Goal: Task Accomplishment & Management: Use online tool/utility

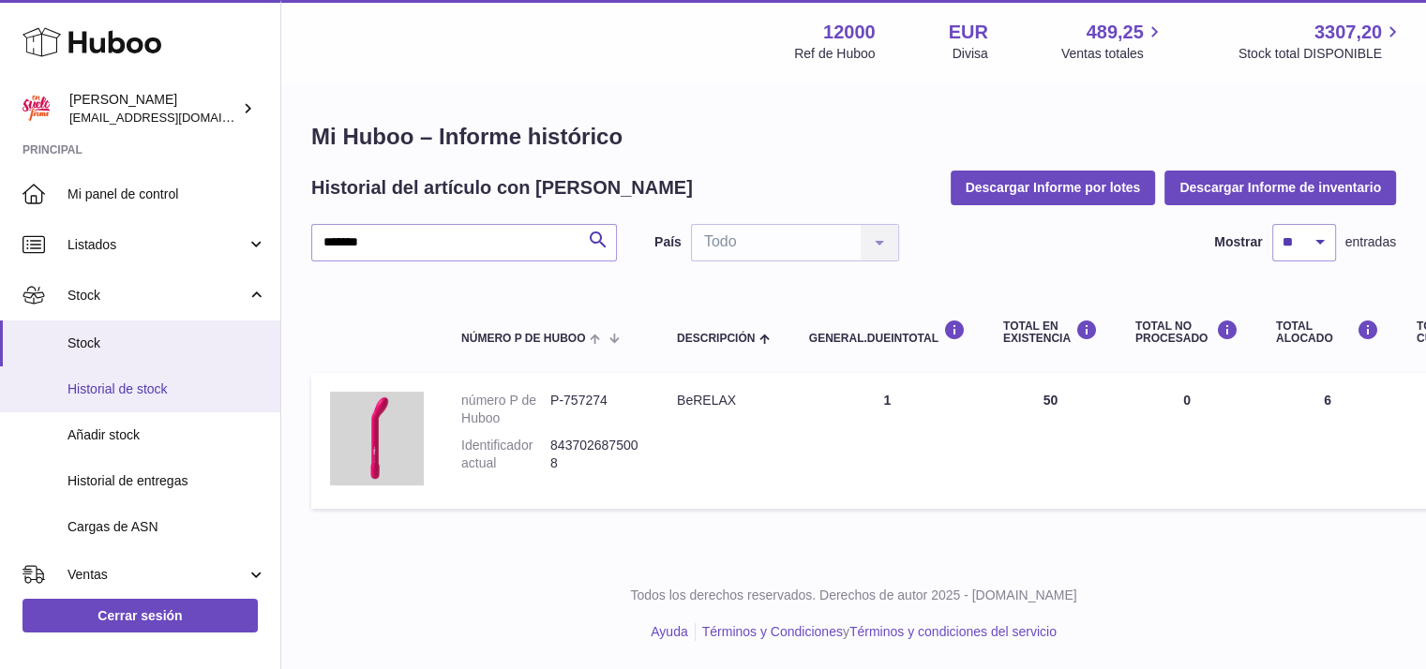
scroll to position [187, 0]
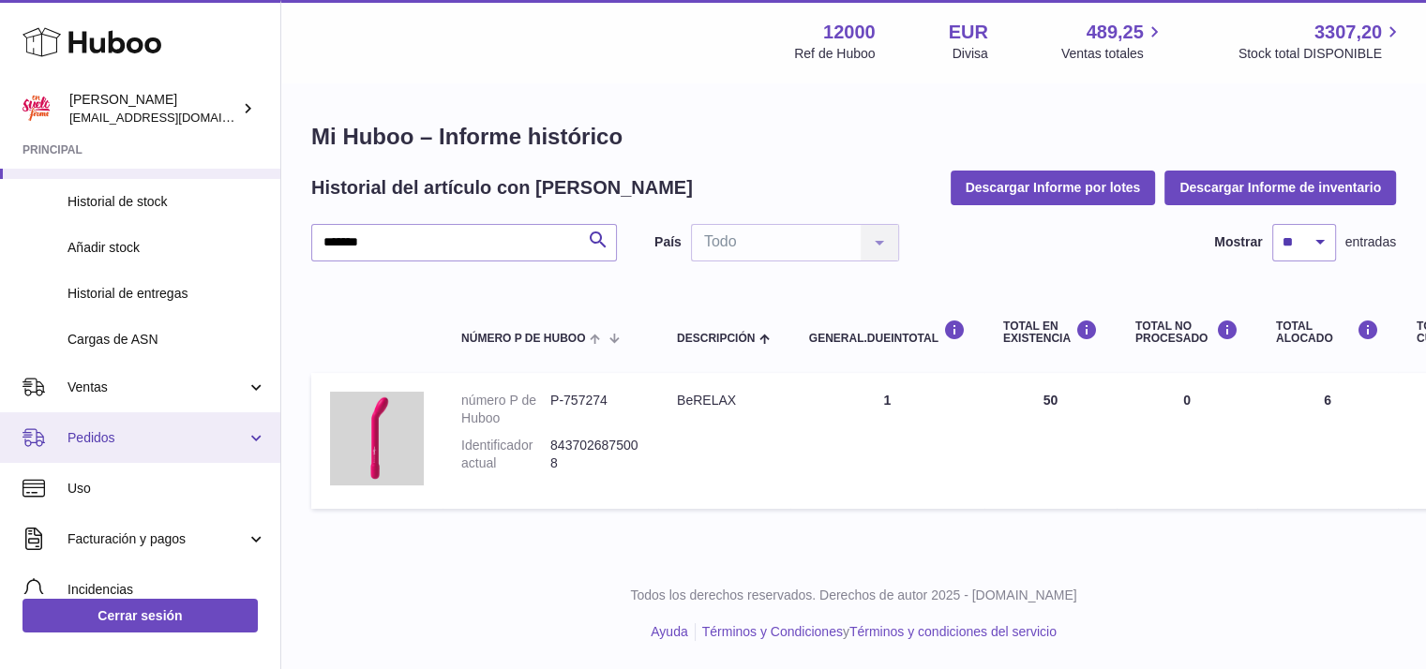
click at [113, 435] on span "Pedidos" at bounding box center [156, 438] width 179 height 18
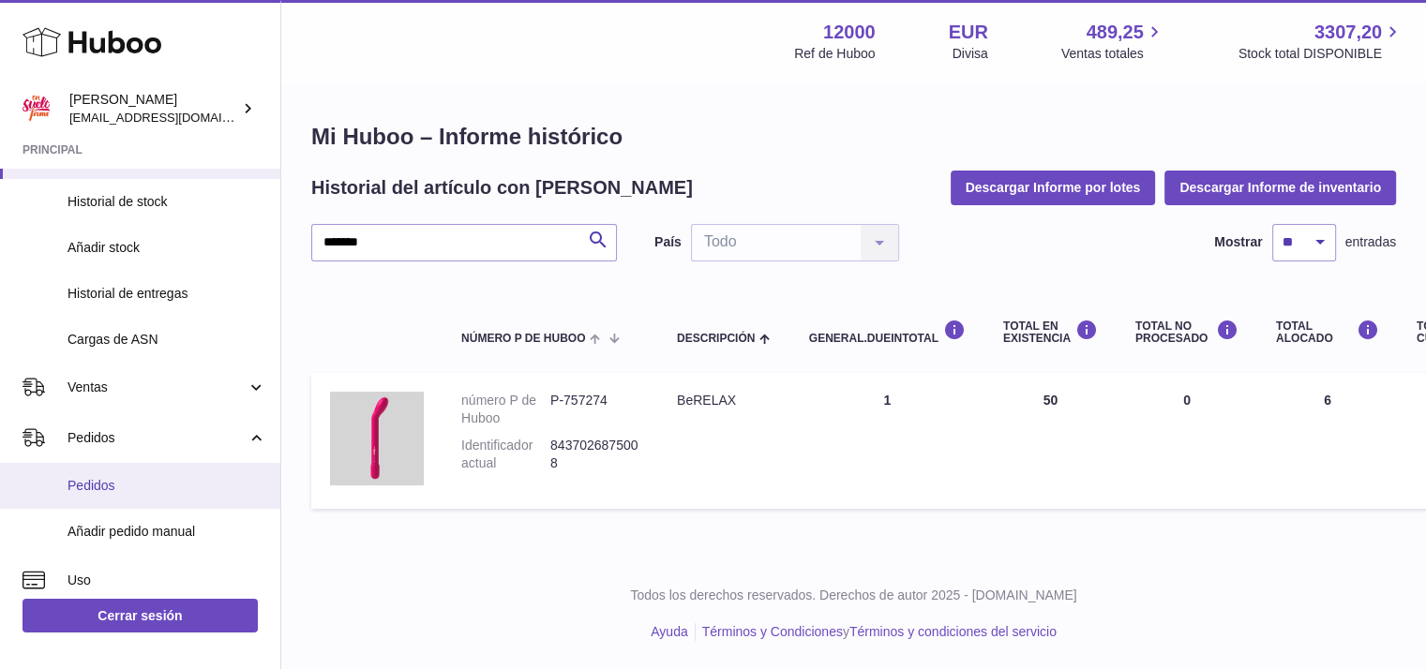
click at [113, 497] on link "Pedidos" at bounding box center [140, 486] width 280 height 46
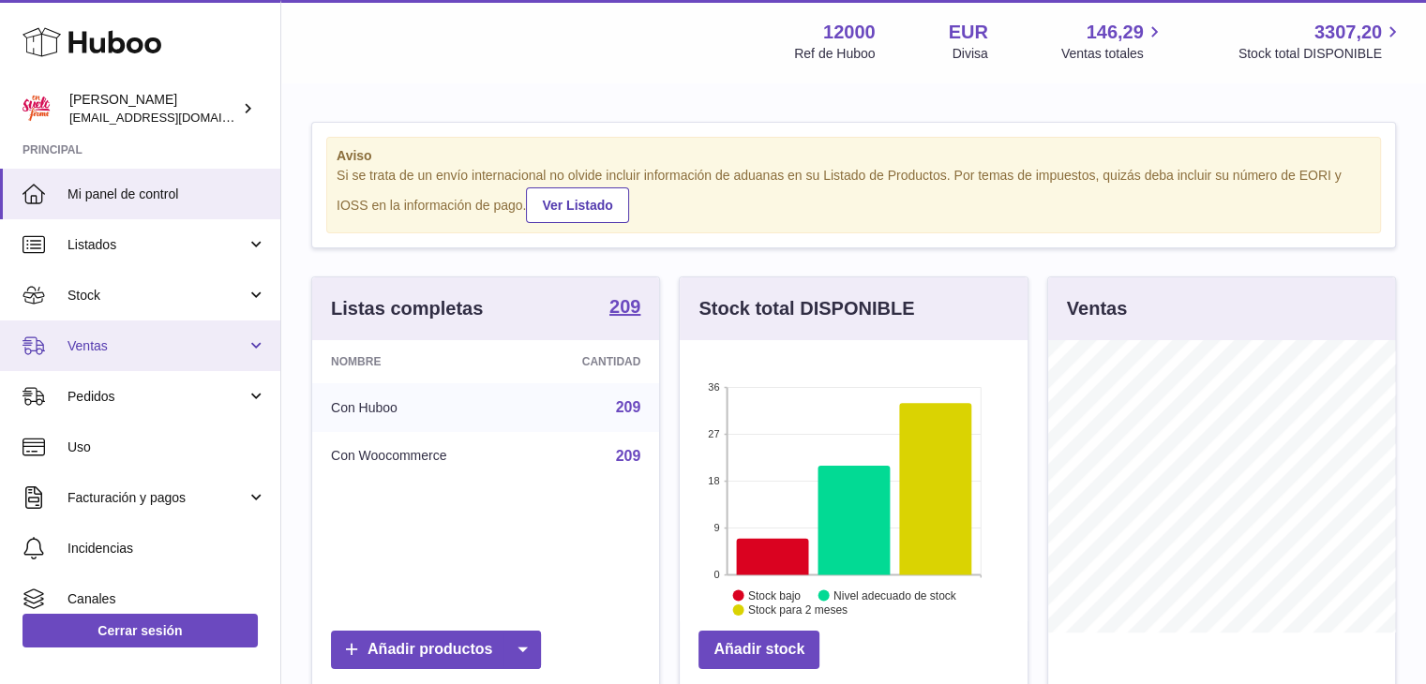
click at [103, 351] on span "Ventas" at bounding box center [156, 346] width 179 height 18
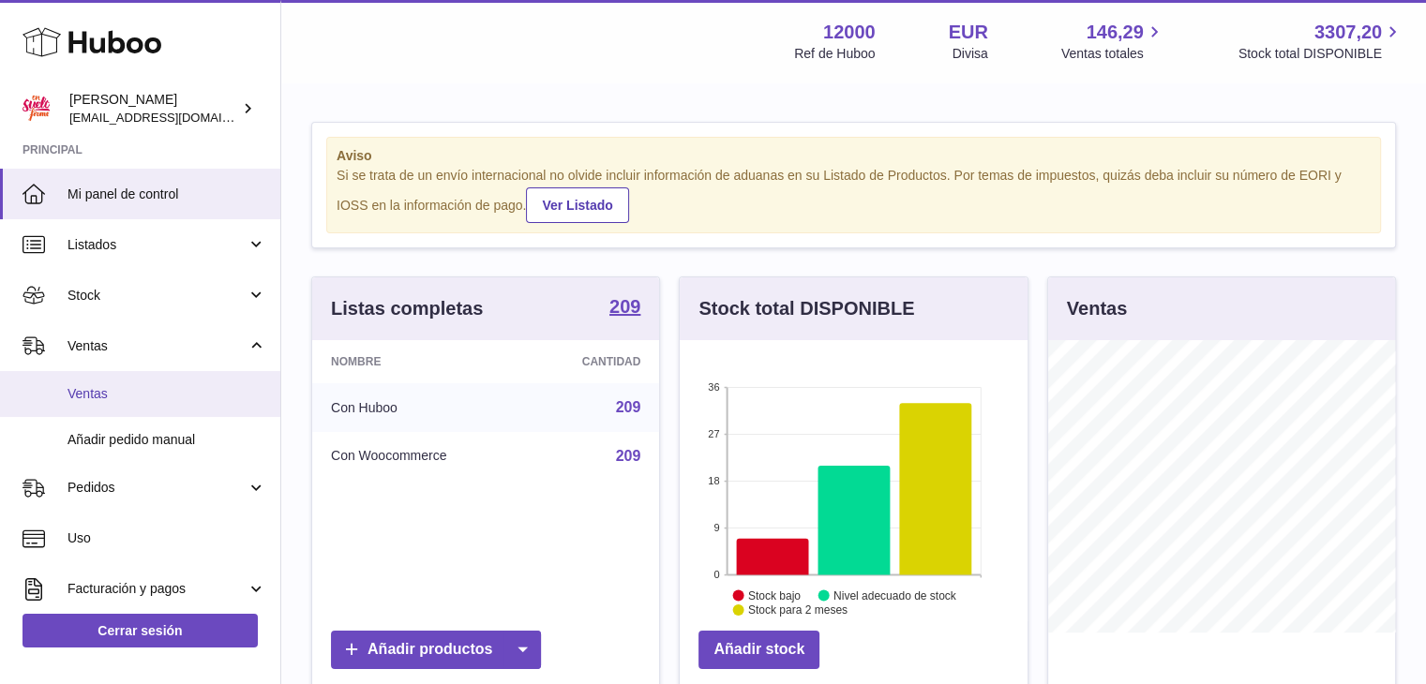
click at [112, 393] on span "Ventas" at bounding box center [166, 394] width 199 height 18
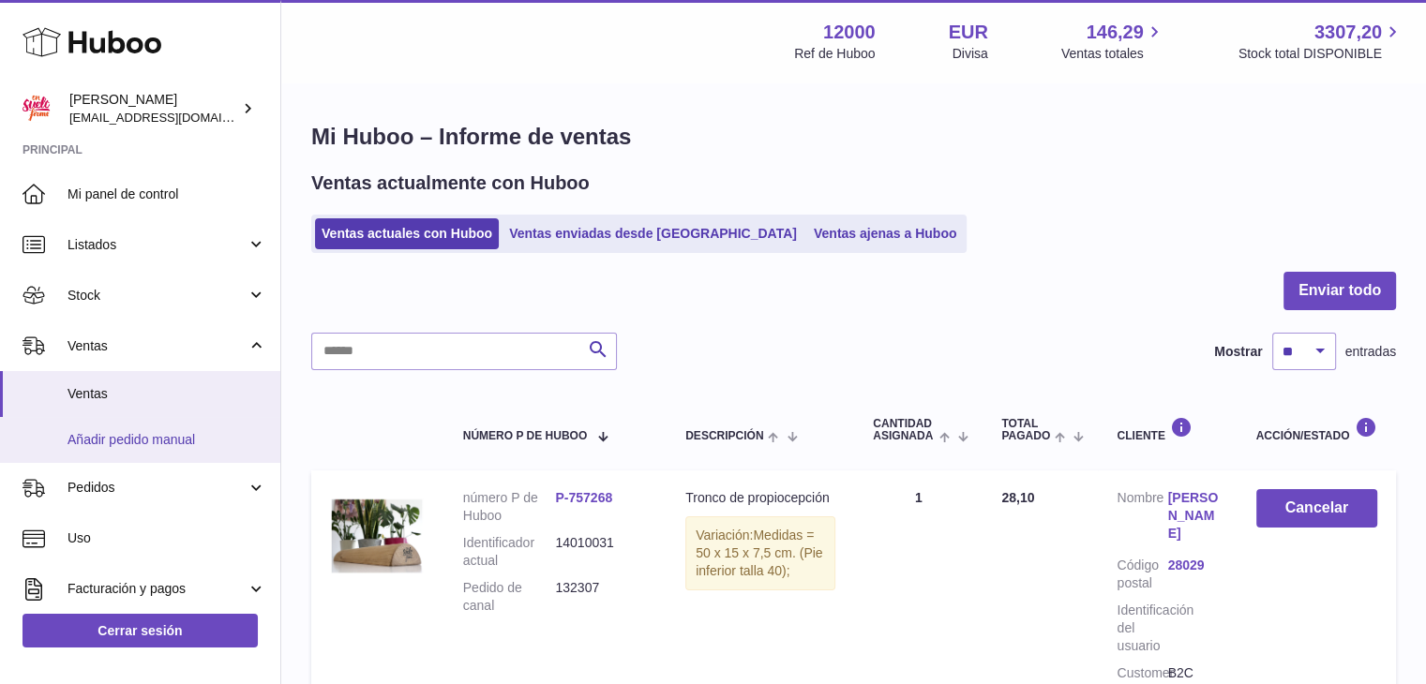
click at [139, 436] on span "Añadir pedido manual" at bounding box center [166, 440] width 199 height 18
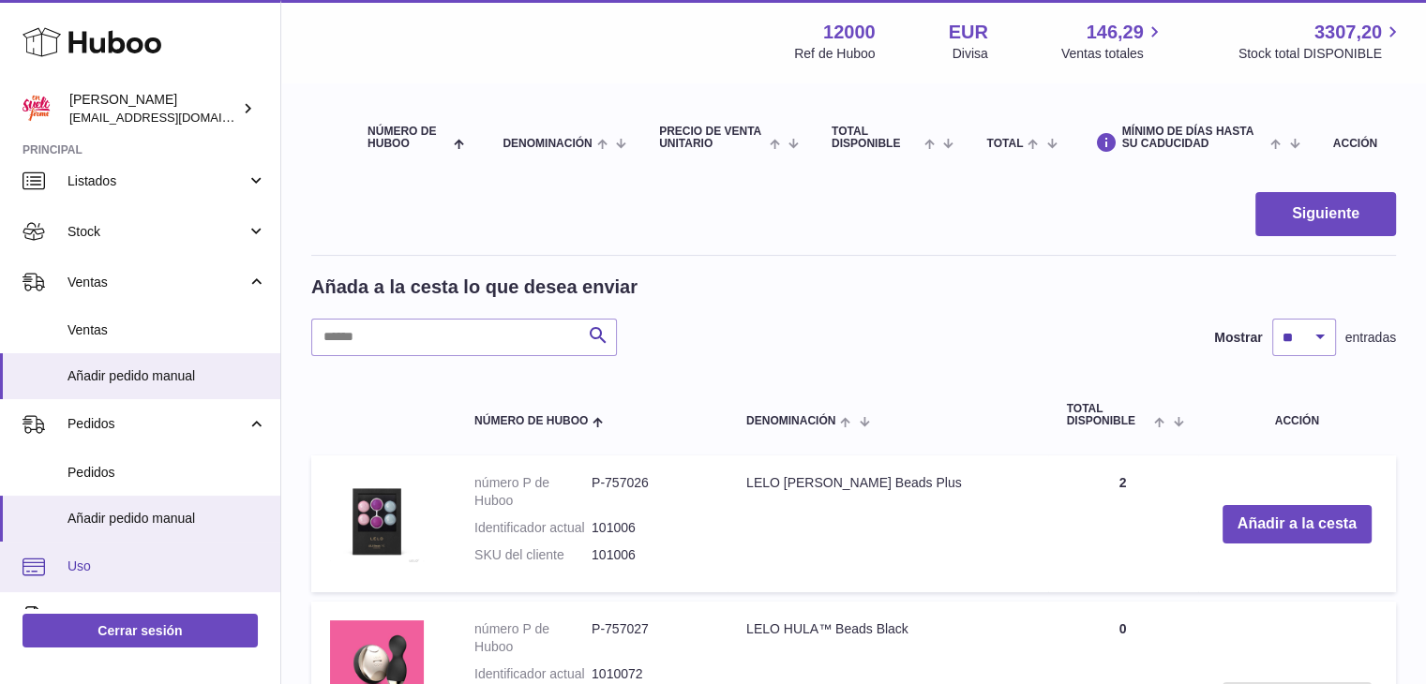
scroll to position [94, 0]
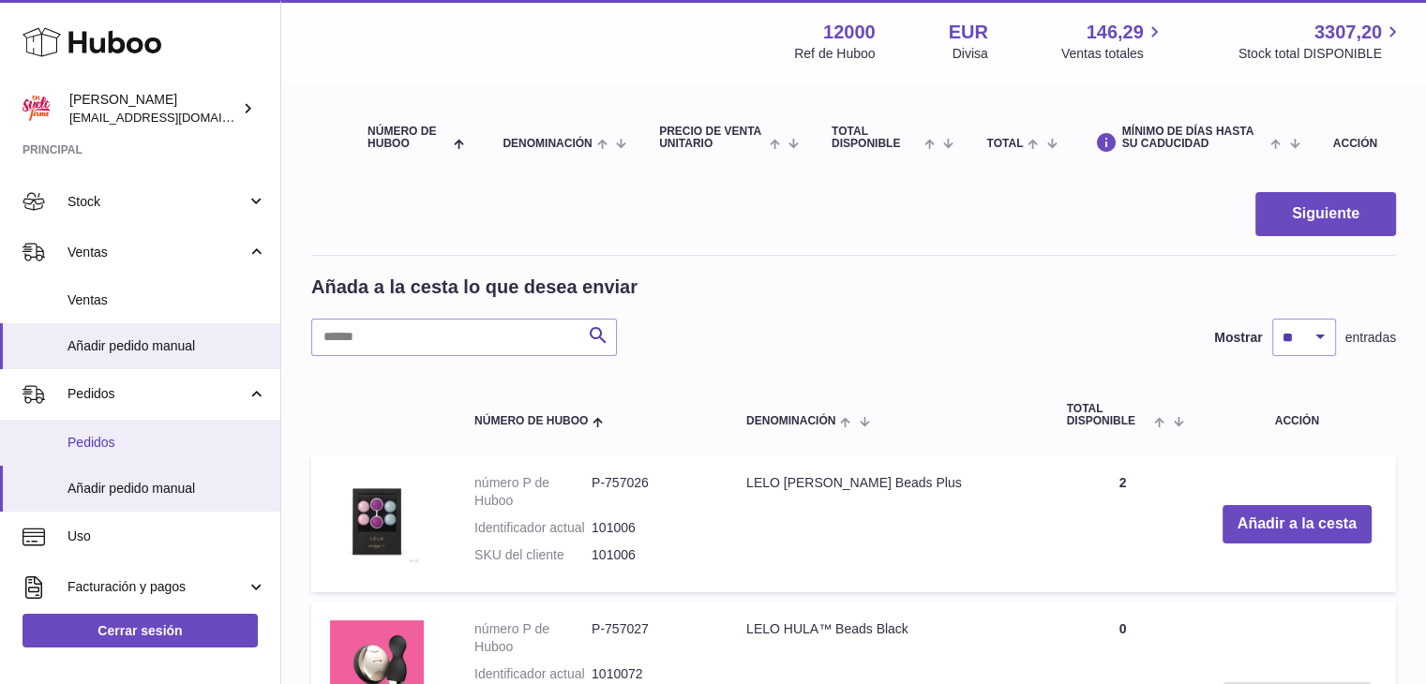
click at [101, 437] on span "Pedidos" at bounding box center [166, 443] width 199 height 18
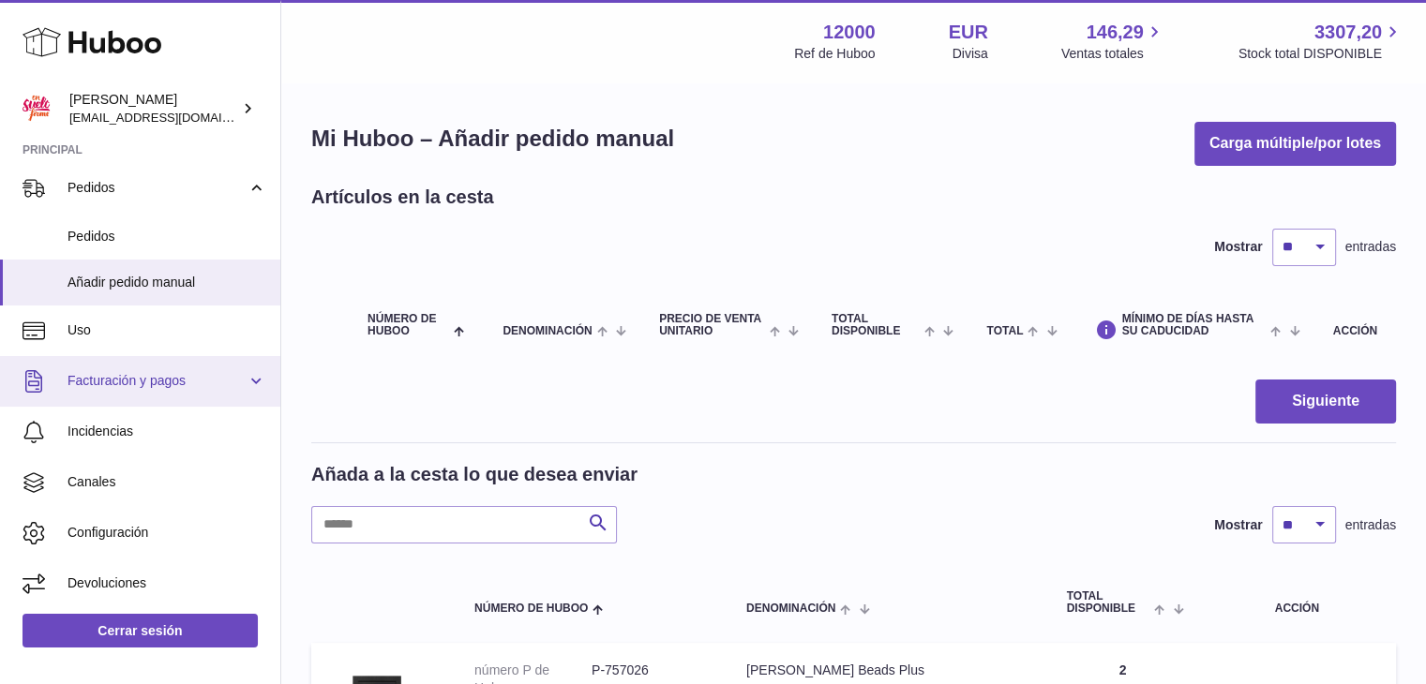
scroll to position [112, 0]
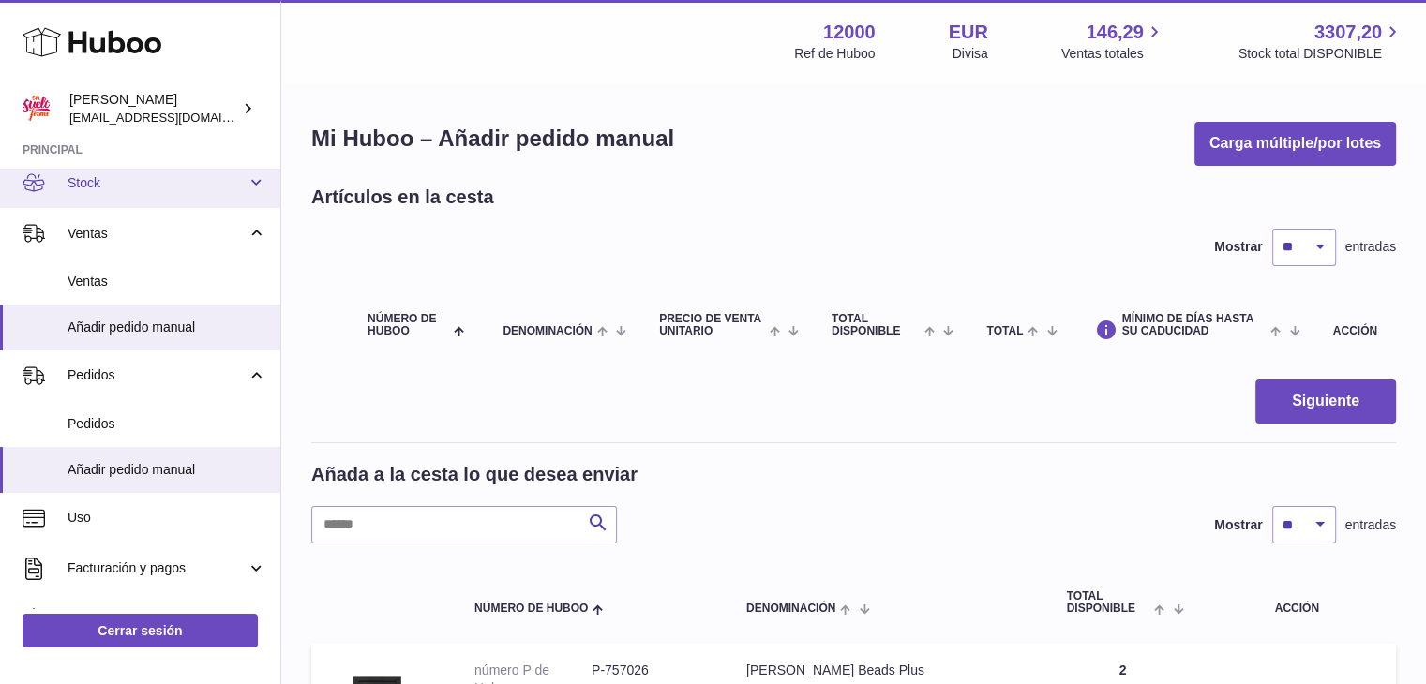
click at [117, 188] on span "Stock" at bounding box center [156, 183] width 179 height 18
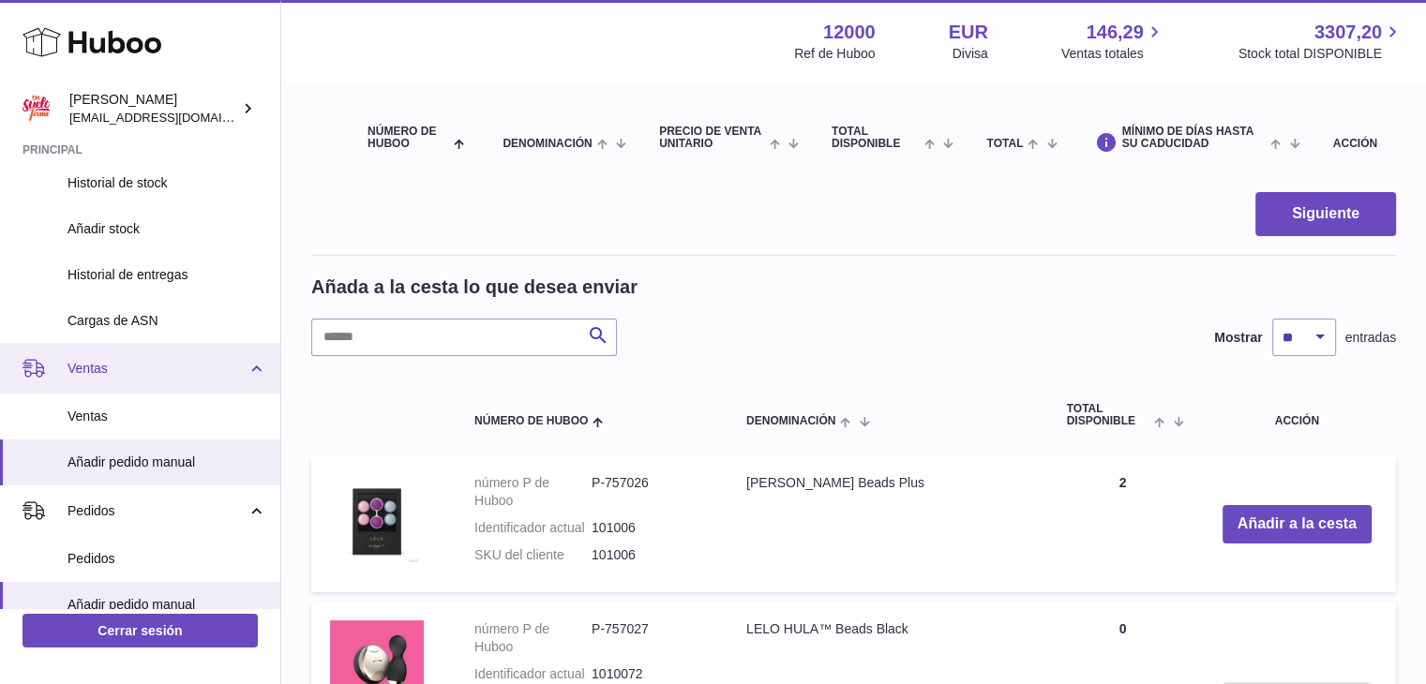
scroll to position [300, 0]
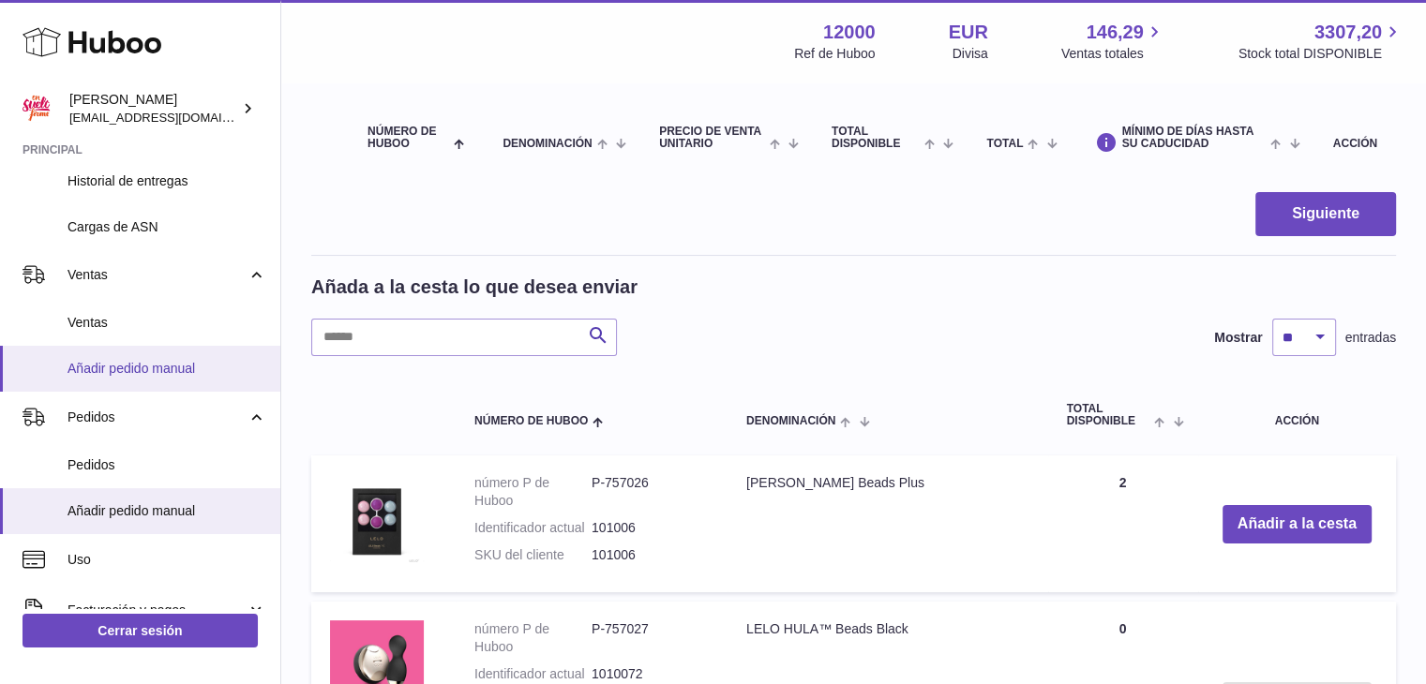
click at [142, 368] on span "Añadir pedido manual" at bounding box center [166, 369] width 199 height 18
